Goal: Find specific page/section: Find specific page/section

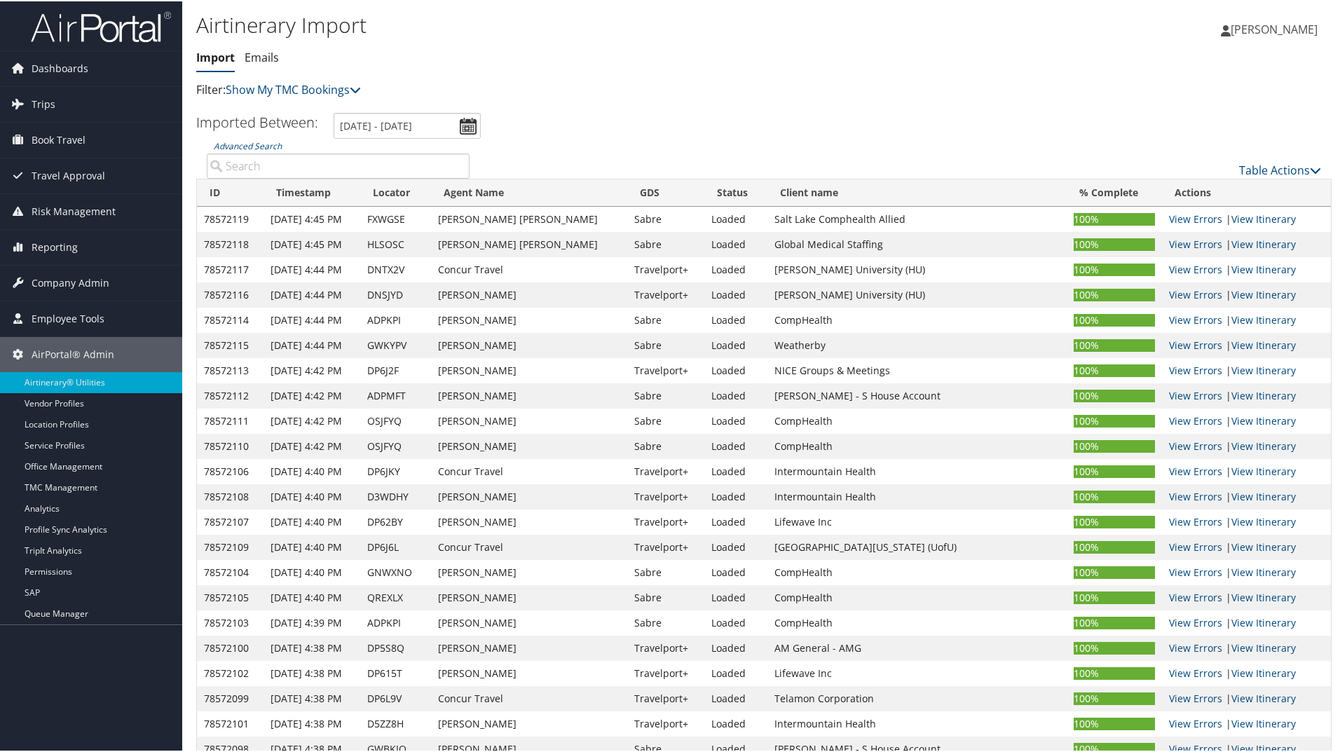
click at [380, 170] on input "Advanced Search" at bounding box center [338, 164] width 263 height 25
paste input "DFW82B"
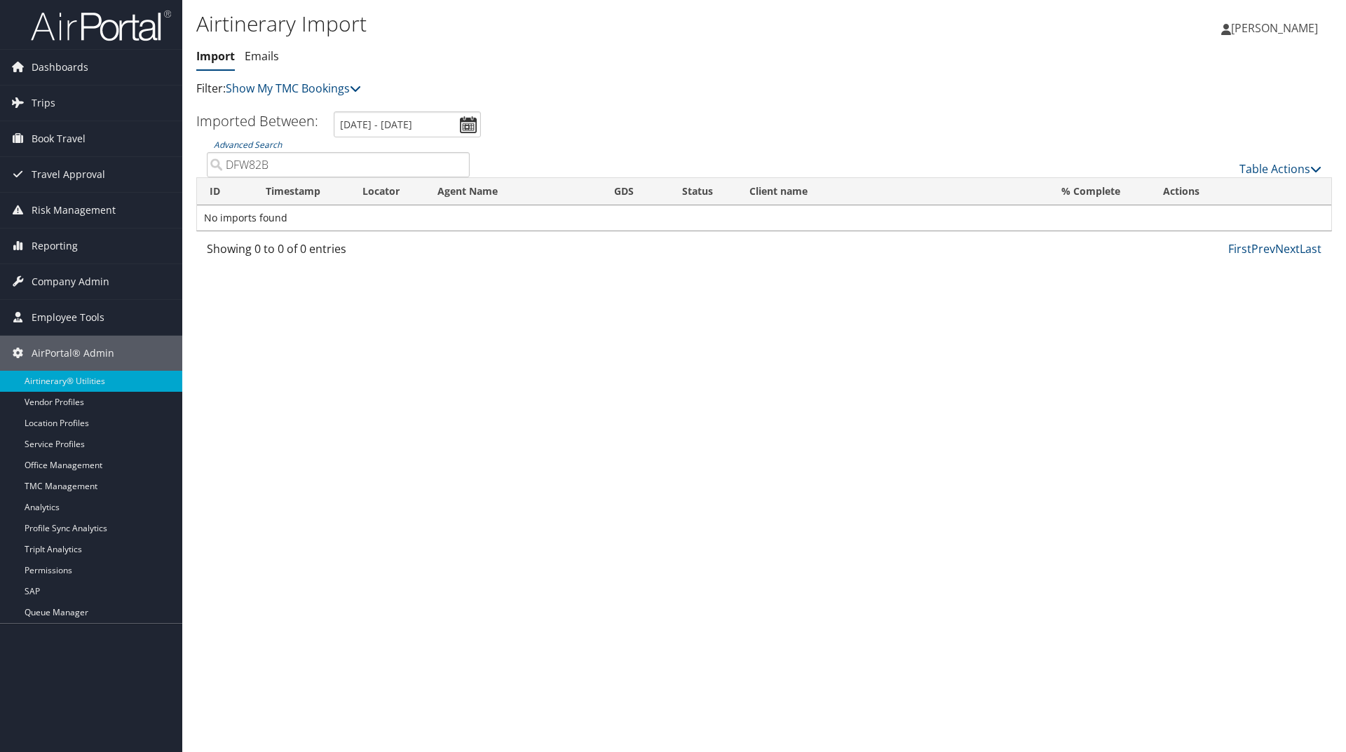
type input "DFW82B"
click at [40, 112] on span "Trips" at bounding box center [44, 103] width 24 height 35
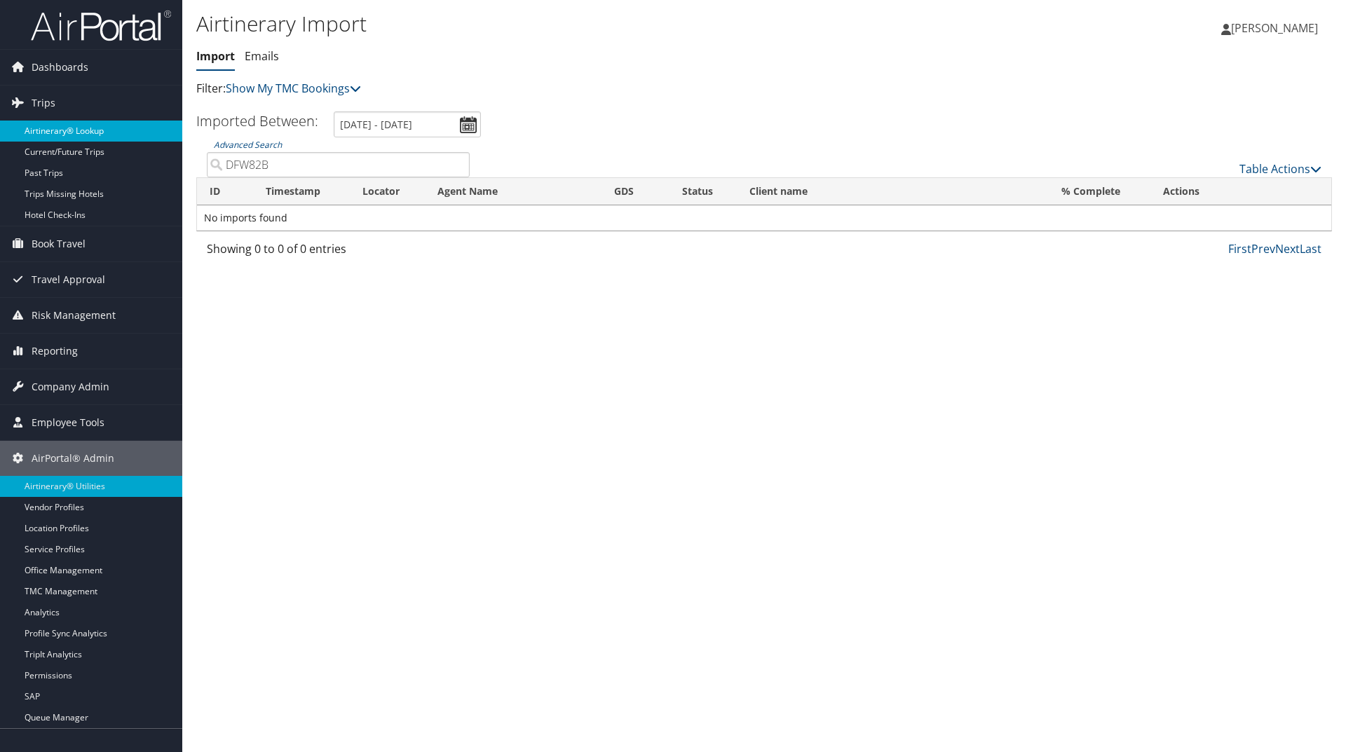
click at [80, 130] on link "Airtinerary® Lookup" at bounding box center [91, 131] width 182 height 21
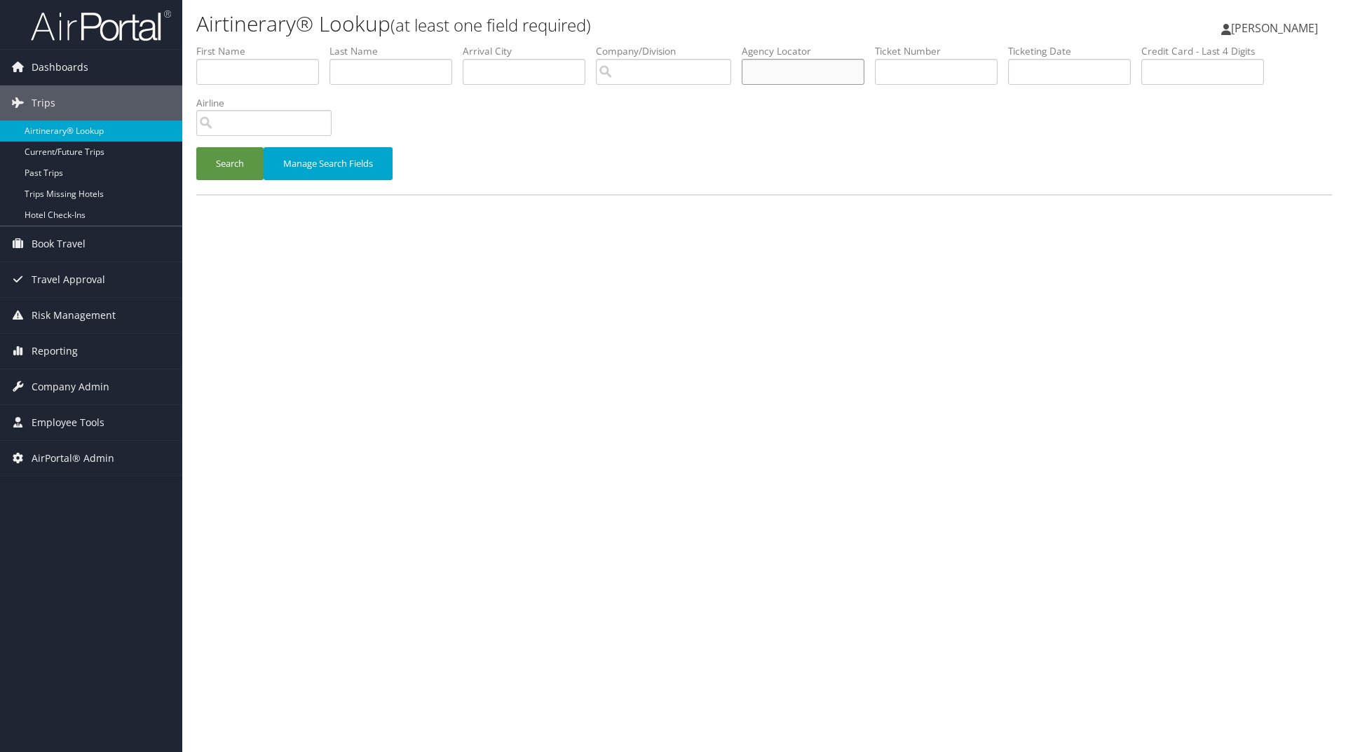
click at [811, 75] on input "text" at bounding box center [803, 72] width 123 height 26
paste input "DFW82B"
type input "DFW82B"
click at [227, 168] on button "Search" at bounding box center [229, 163] width 67 height 33
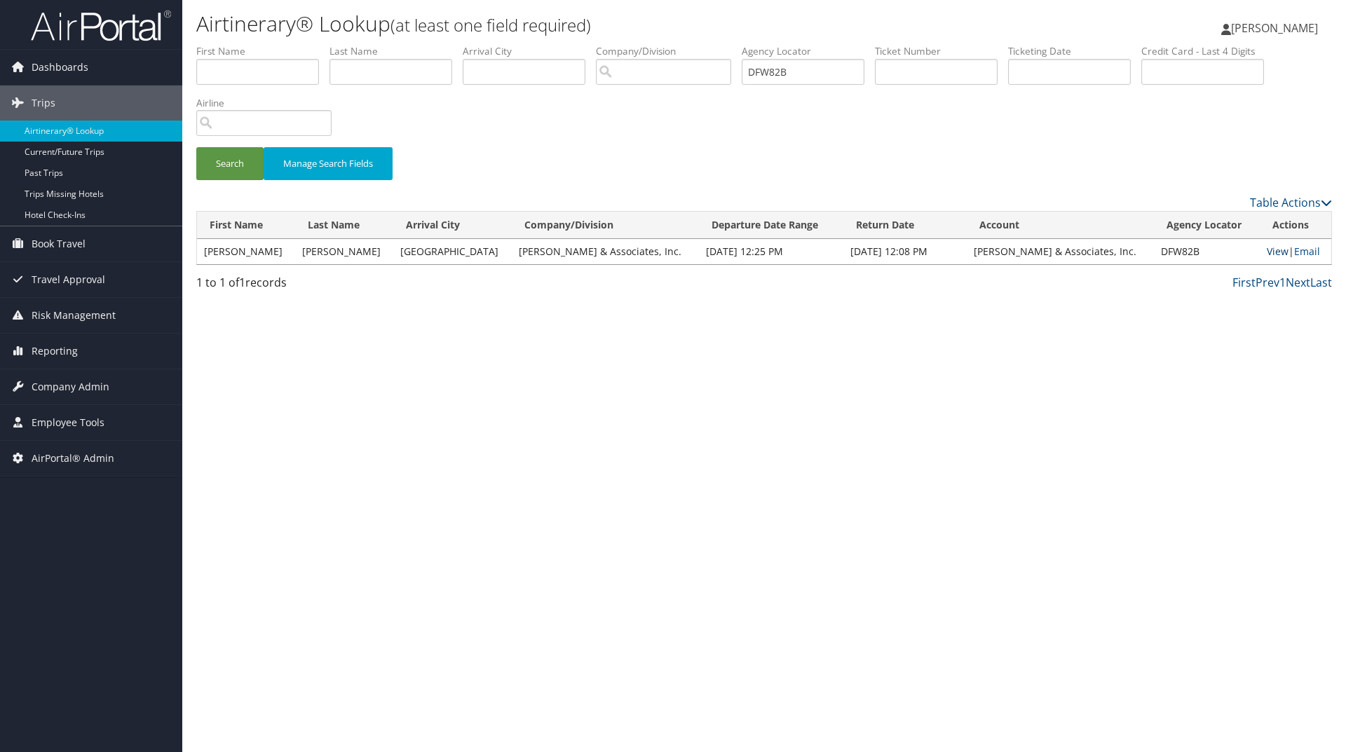
click at [1267, 250] on link "View" at bounding box center [1278, 251] width 22 height 13
click at [73, 462] on span "AirPortal® Admin" at bounding box center [73, 458] width 83 height 35
click at [69, 388] on span "Company Admin" at bounding box center [71, 386] width 78 height 35
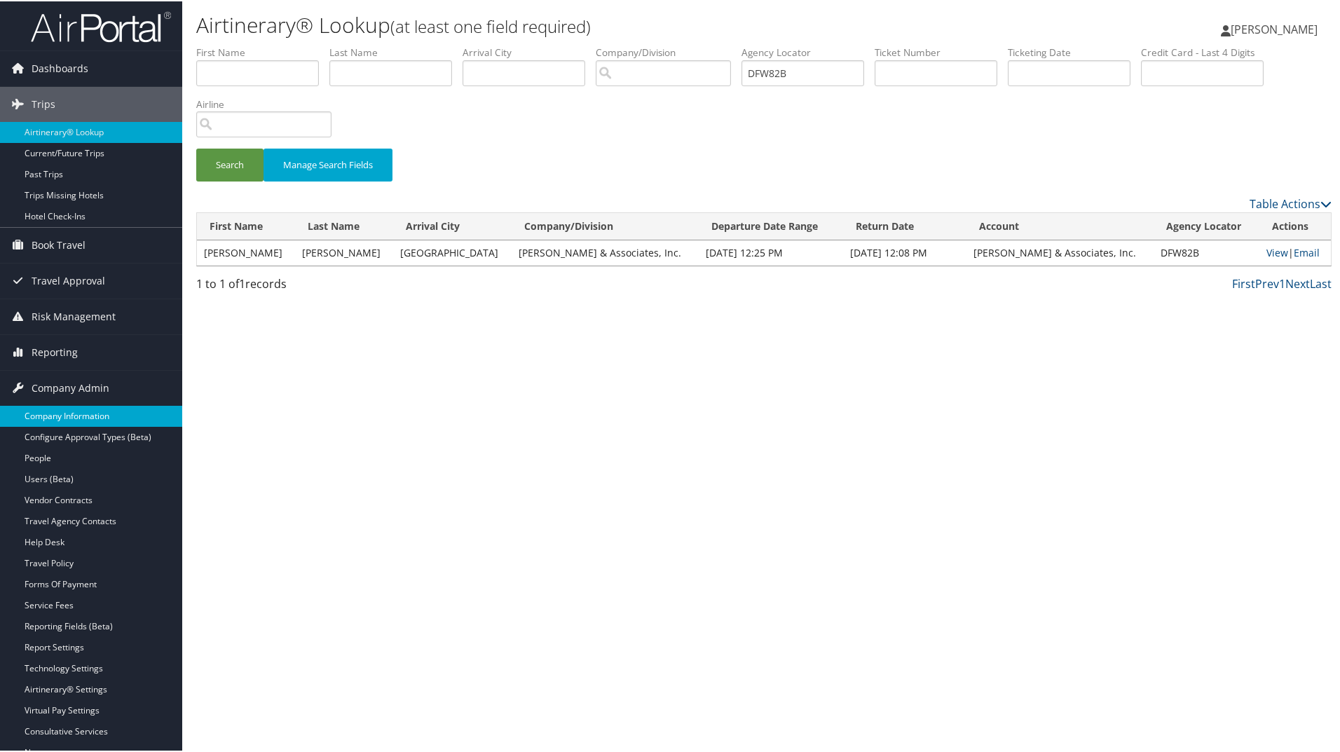
click at [89, 411] on link "Company Information" at bounding box center [91, 414] width 182 height 21
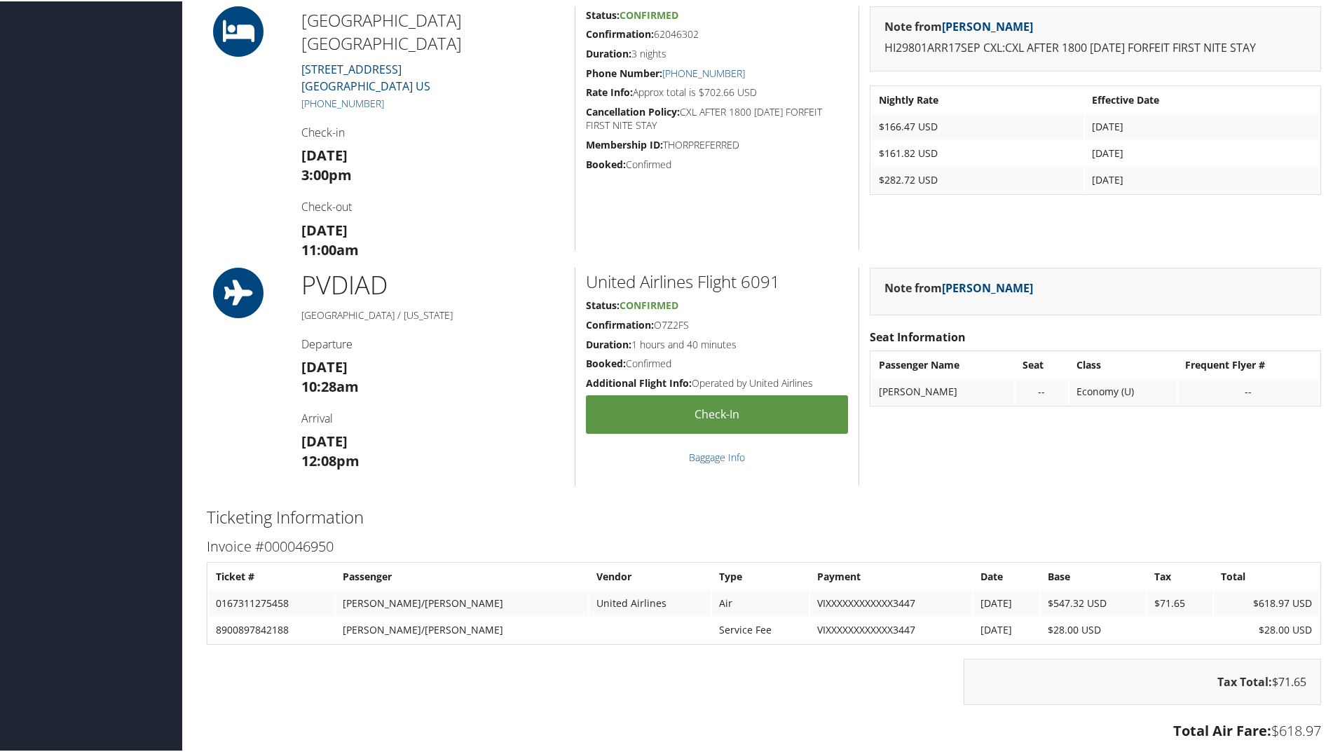
scroll to position [841, 0]
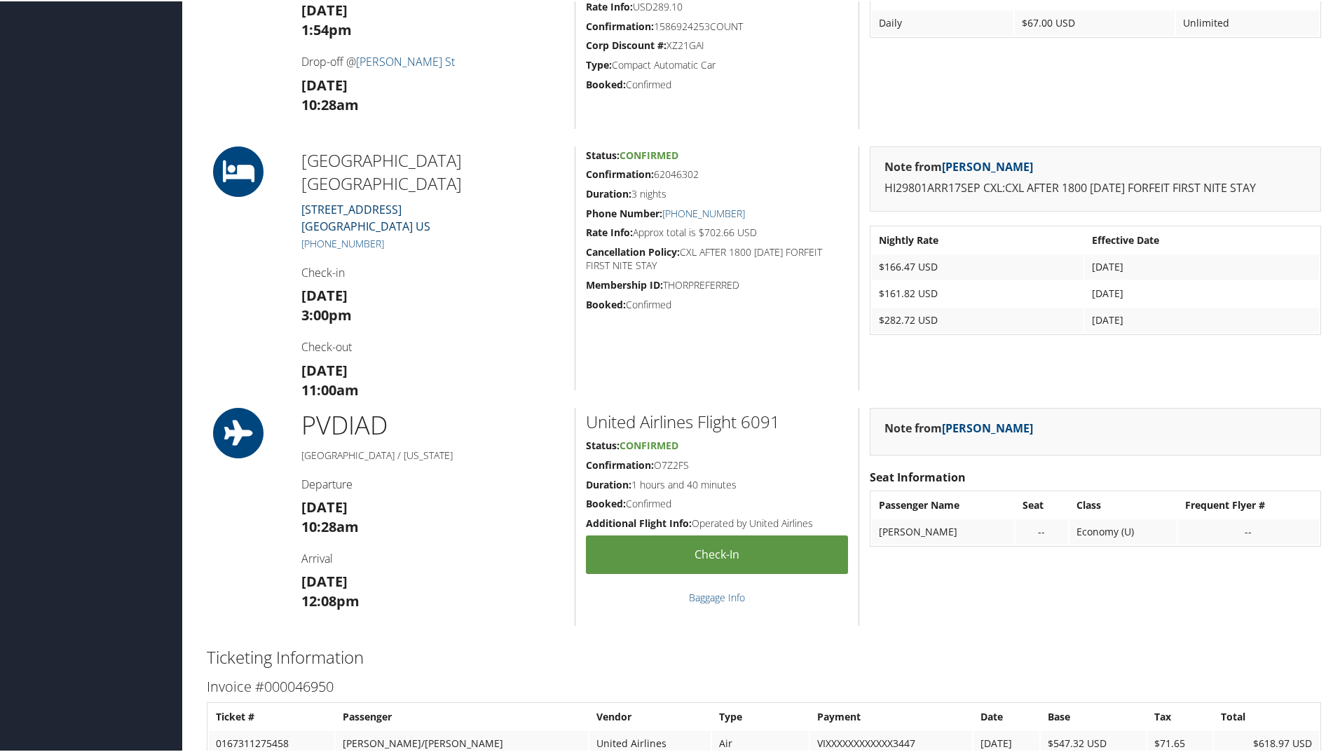
click at [355, 200] on link "35 Governor Winthrop Boulevard NEW LONDON CT 06320 US" at bounding box center [365, 216] width 129 height 32
drag, startPoint x: 453, startPoint y: 200, endPoint x: 303, endPoint y: 184, distance: 150.9
click at [303, 184] on div "Holiday Inn New London North 35 Governor Winthrop Boulevard NEW LONDON CT 06320…" at bounding box center [433, 267] width 284 height 244
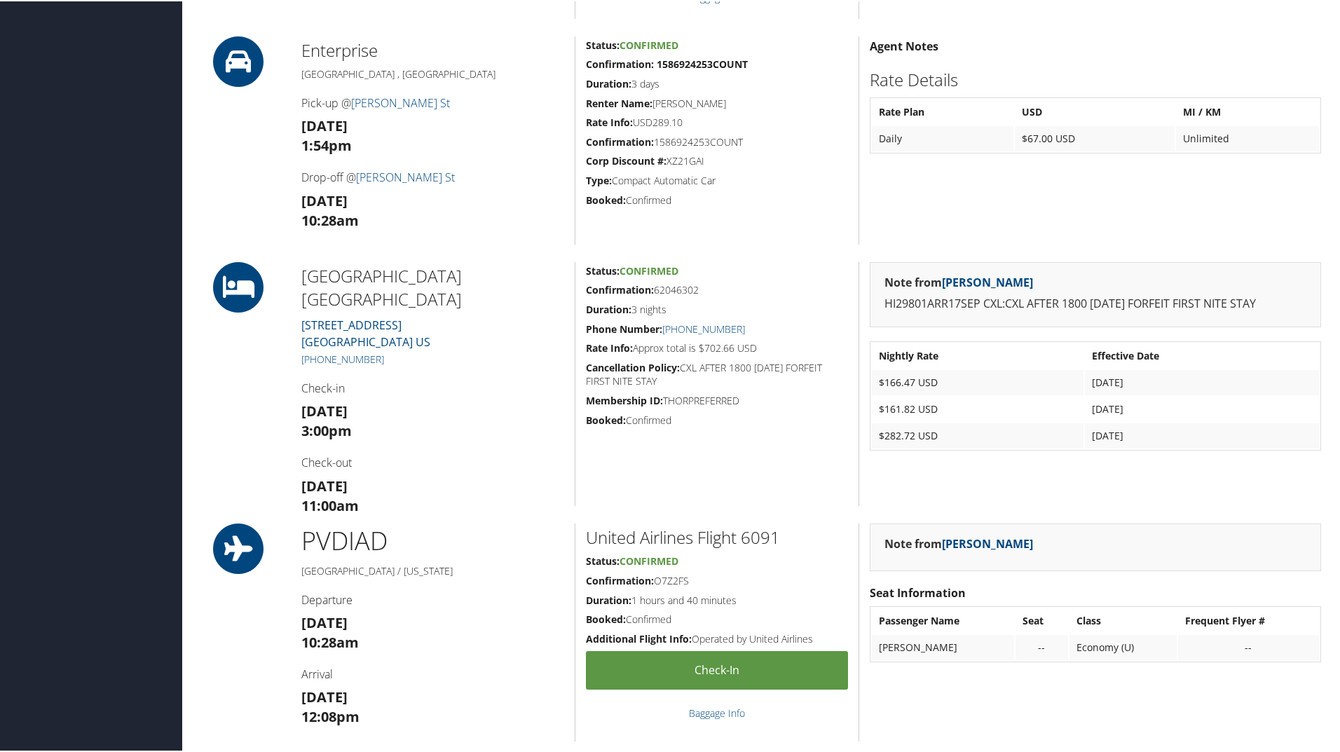
scroll to position [701, 0]
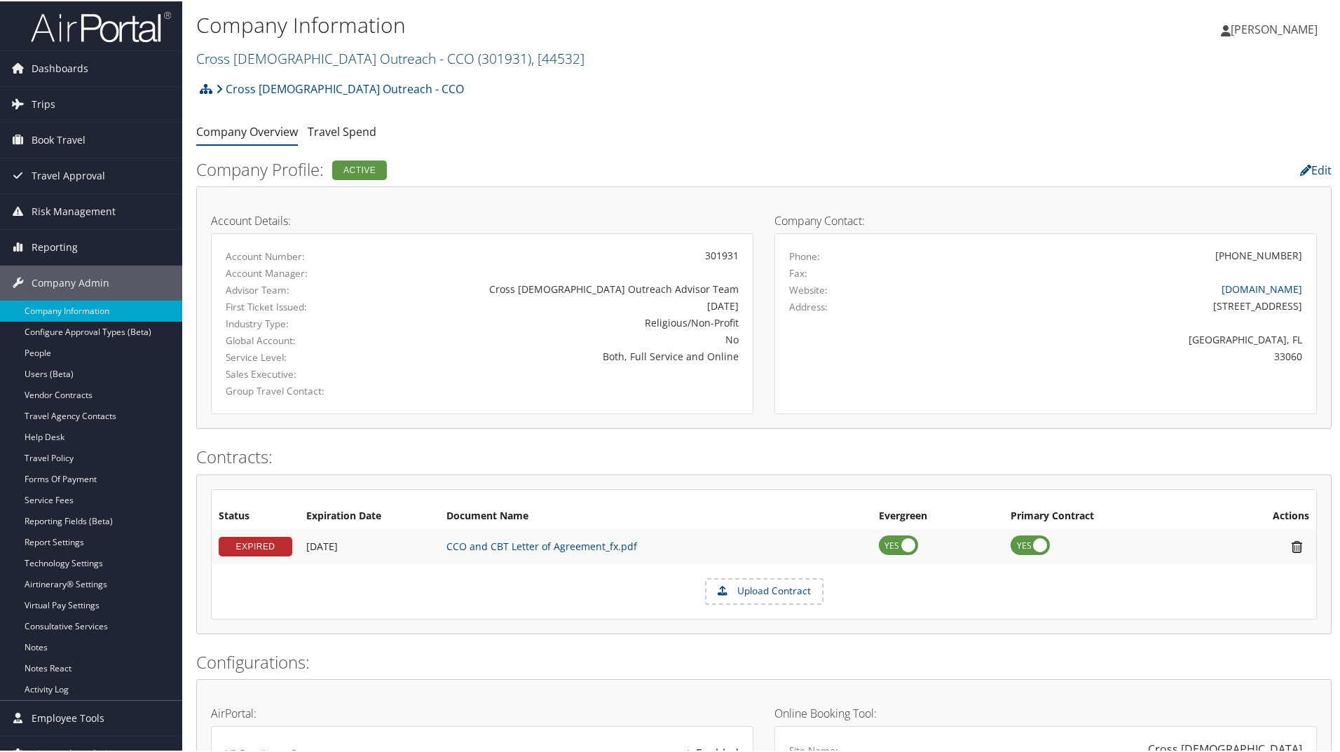
click at [269, 58] on link "Cross Catholic Outreach - CCO ( 301931 ) , [ 44532 ]" at bounding box center [390, 57] width 388 height 19
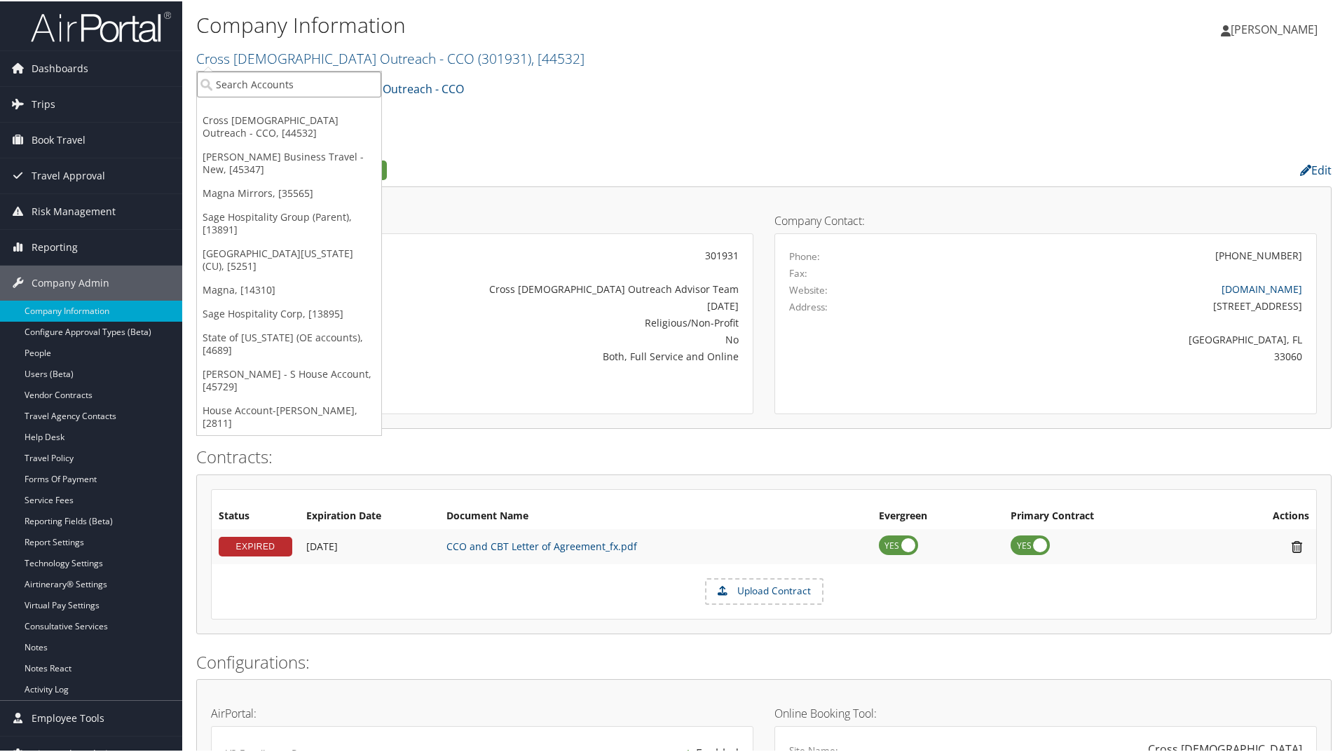
click at [275, 81] on input "search" at bounding box center [289, 83] width 184 height 26
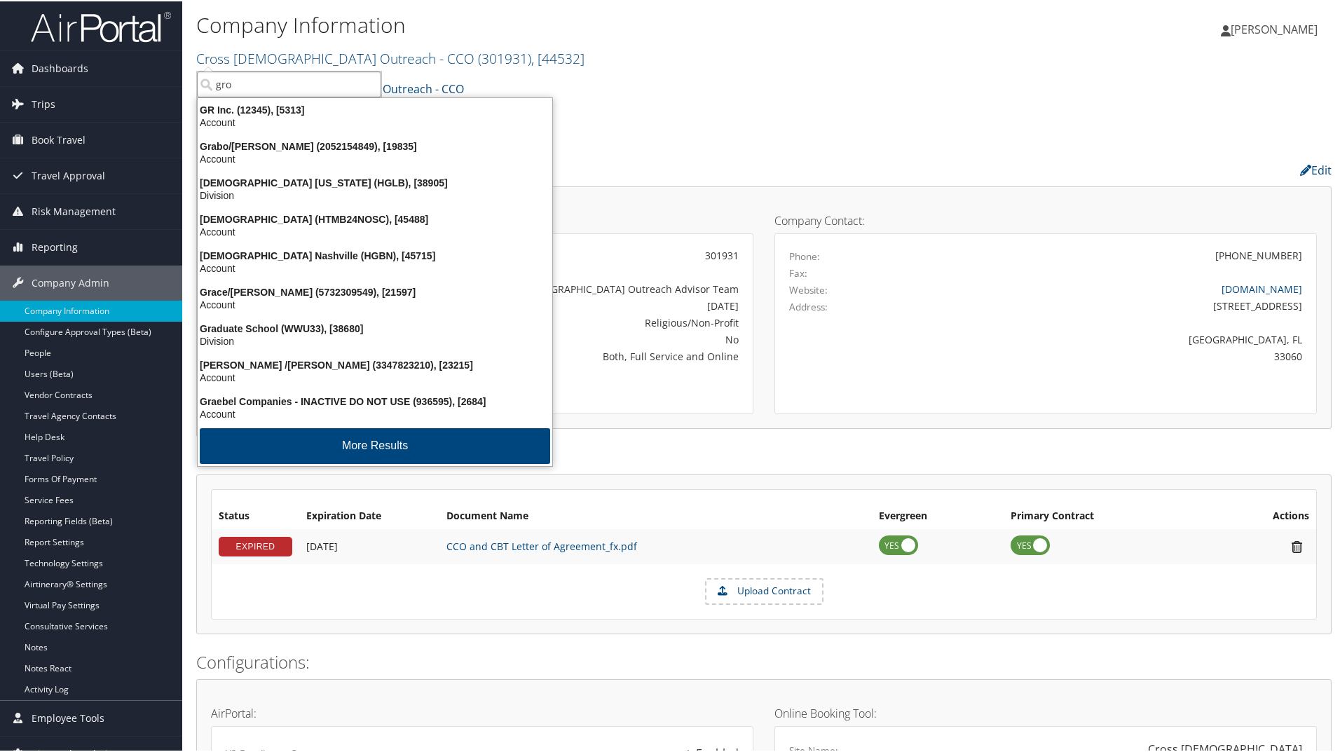
type input "grom"
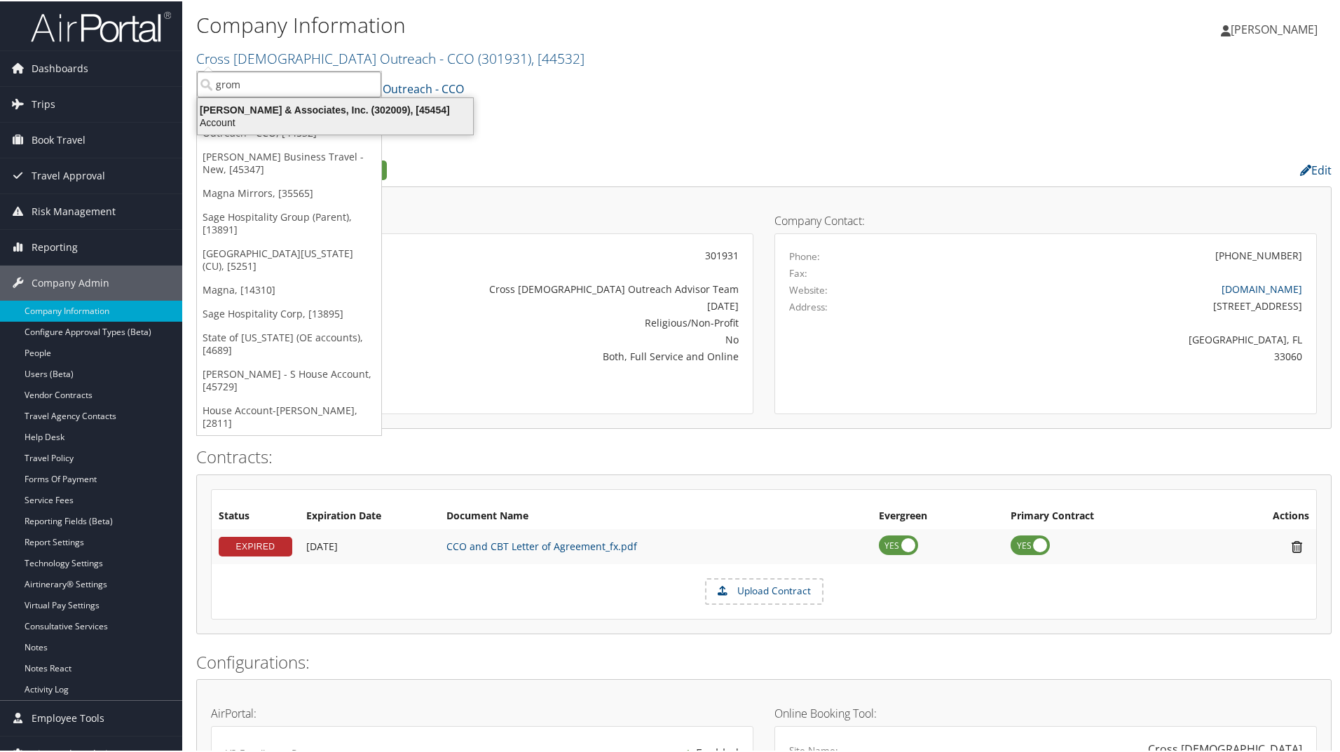
click at [287, 111] on div "Gromelski & Associates, Inc. (302009), [45454]" at bounding box center [335, 108] width 292 height 13
